Goal: Information Seeking & Learning: Learn about a topic

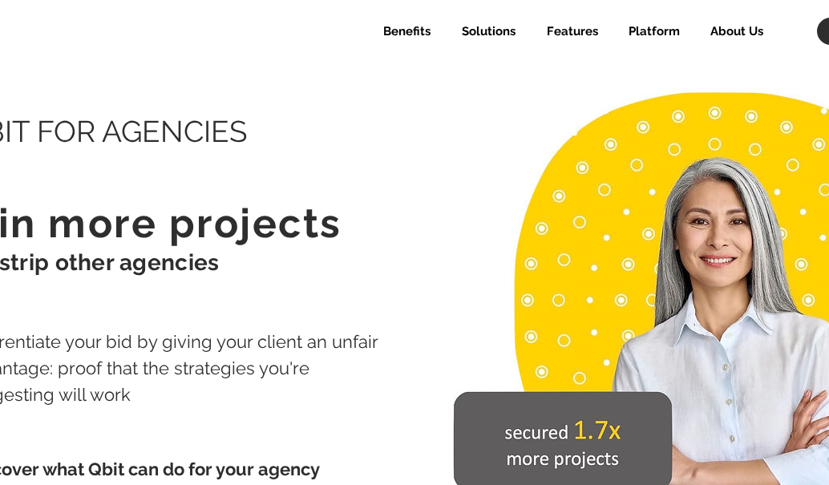
select select "Agency"
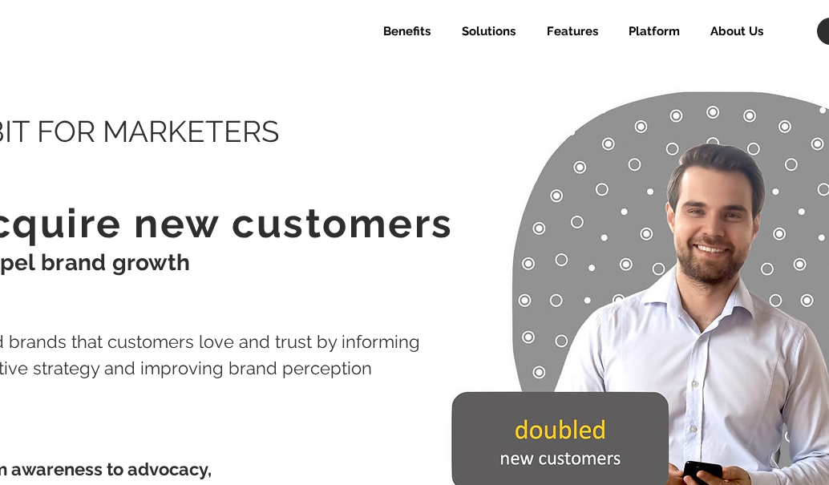
select select "Agency"
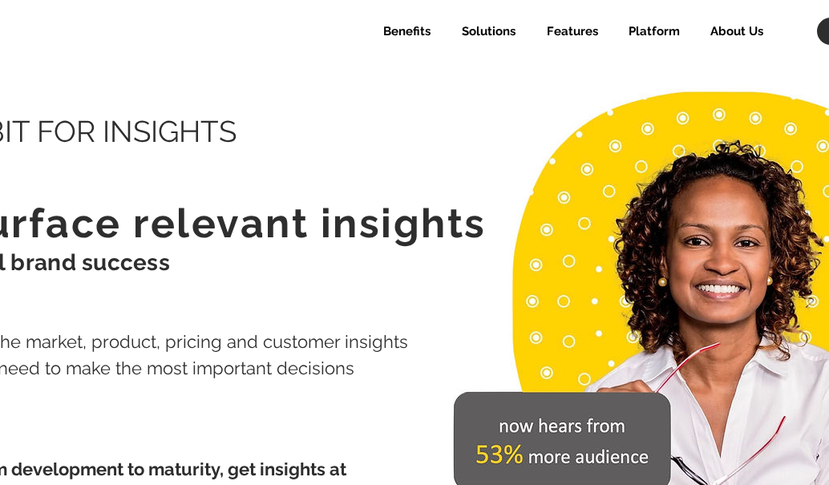
select select "Agency"
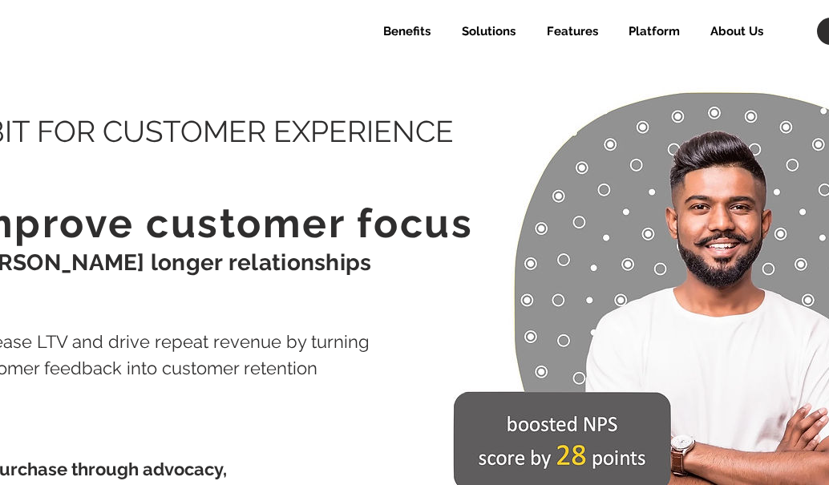
select select "Agency"
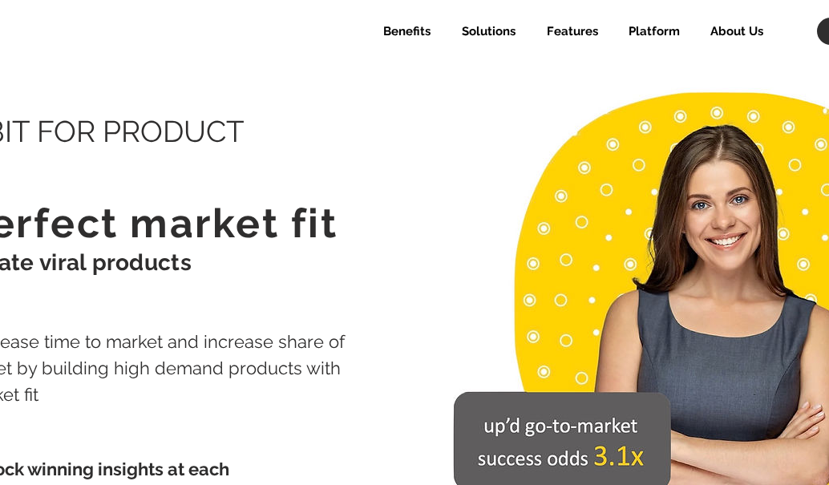
select select "Agency"
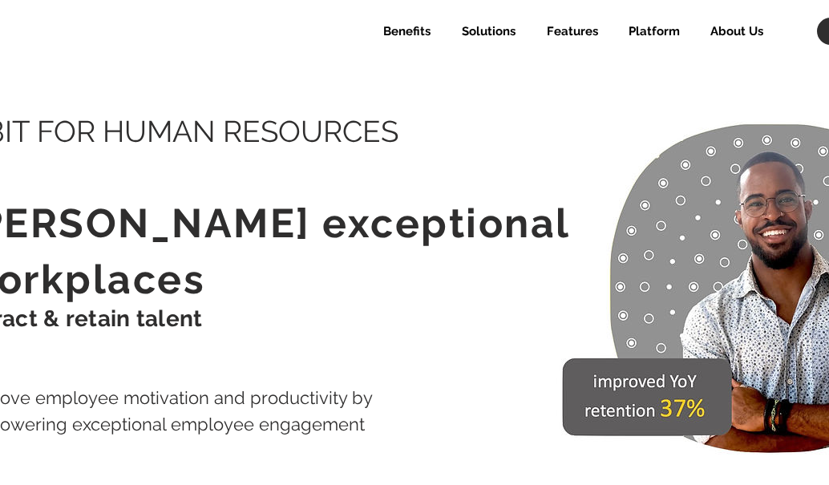
select select "Agency"
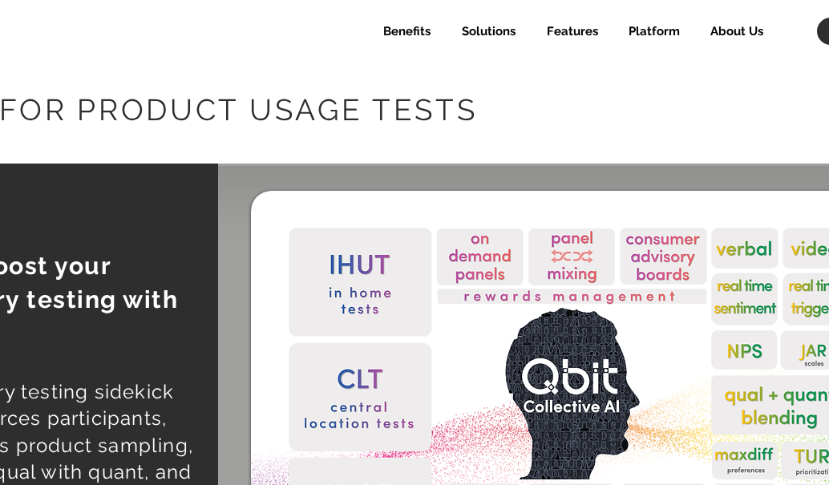
select select "Agency"
